Goal: Information Seeking & Learning: Learn about a topic

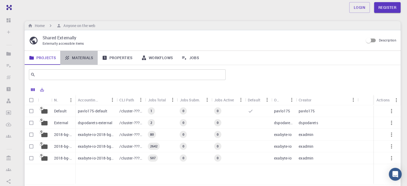
click at [81, 57] on link "Materials" at bounding box center [78, 58] width 37 height 14
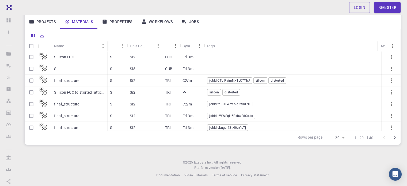
scroll to position [54, 0]
click at [70, 57] on p "Silicon FCC" at bounding box center [64, 56] width 20 height 5
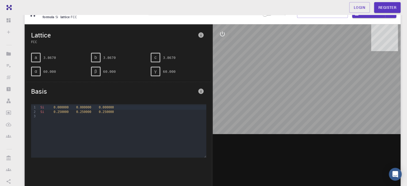
scroll to position [11, 0]
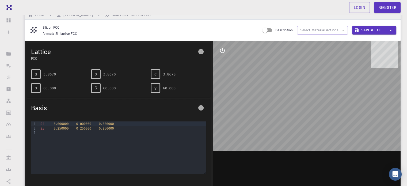
click at [69, 128] on div "Si 0.250000 0.250000 0.250000" at bounding box center [122, 128] width 167 height 4
click at [320, 97] on div at bounding box center [307, 124] width 188 height 166
click at [343, 30] on icon "button" at bounding box center [343, 30] width 2 height 1
click at [344, 29] on icon "button" at bounding box center [343, 30] width 5 height 5
click at [336, 31] on button "Select Material Actions" at bounding box center [322, 30] width 51 height 9
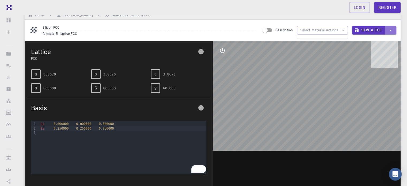
click at [393, 31] on icon "button" at bounding box center [391, 30] width 6 height 6
click at [354, 85] on div at bounding box center [203, 93] width 407 height 186
click at [314, 123] on div at bounding box center [307, 124] width 188 height 166
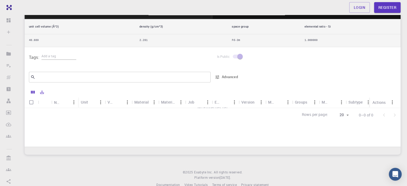
scroll to position [208, 0]
